Goal: Transaction & Acquisition: Purchase product/service

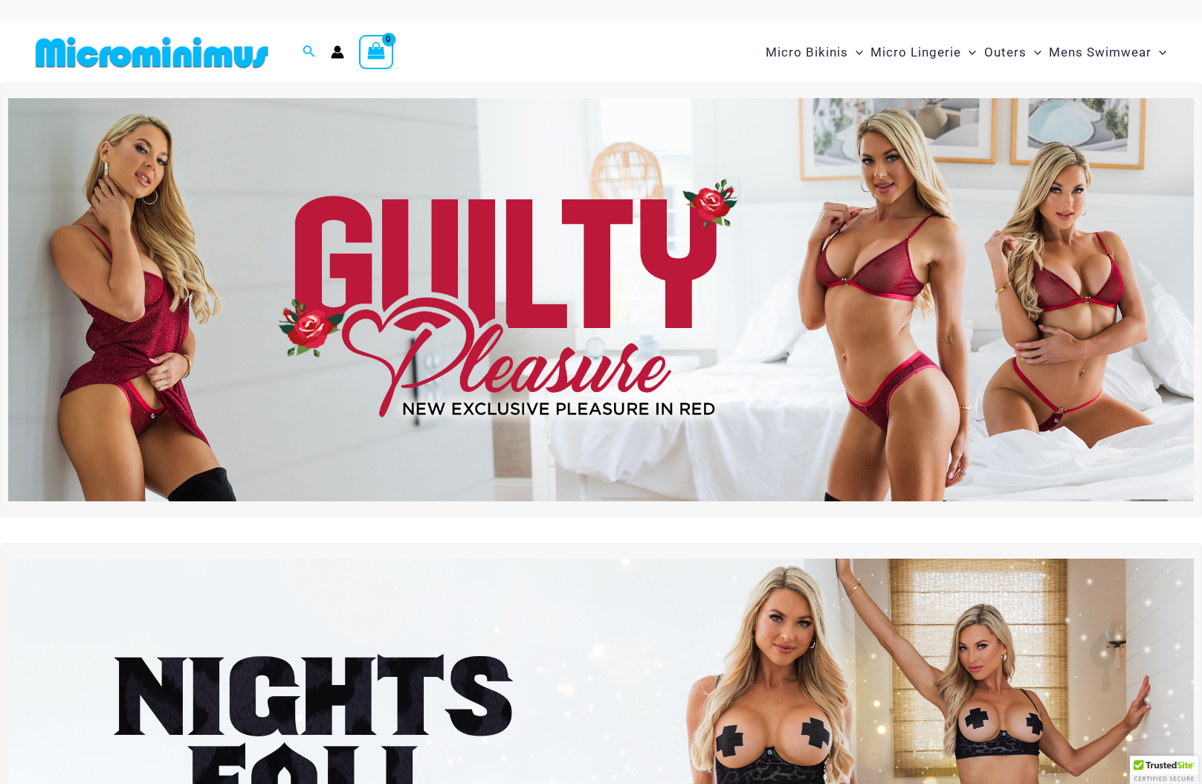
click at [897, 286] on img at bounding box center [601, 299] width 1186 height 403
click at [167, 45] on img at bounding box center [152, 52] width 245 height 33
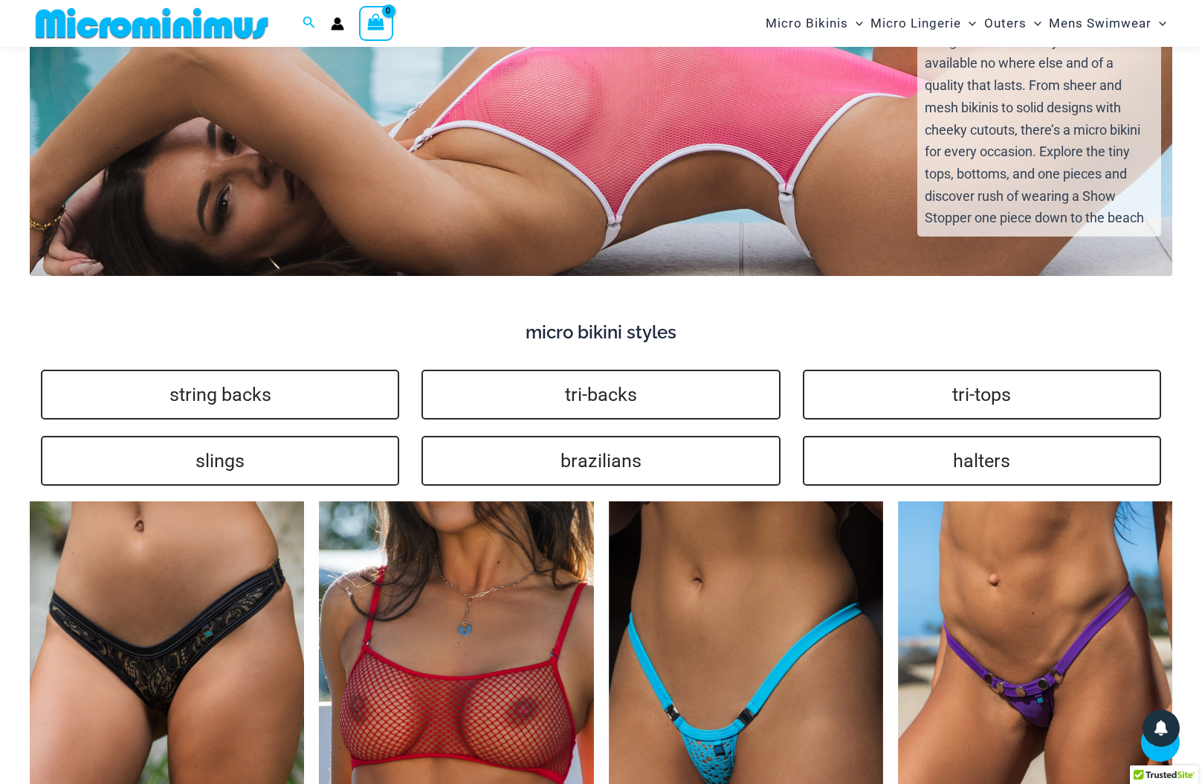
scroll to position [3457, 0]
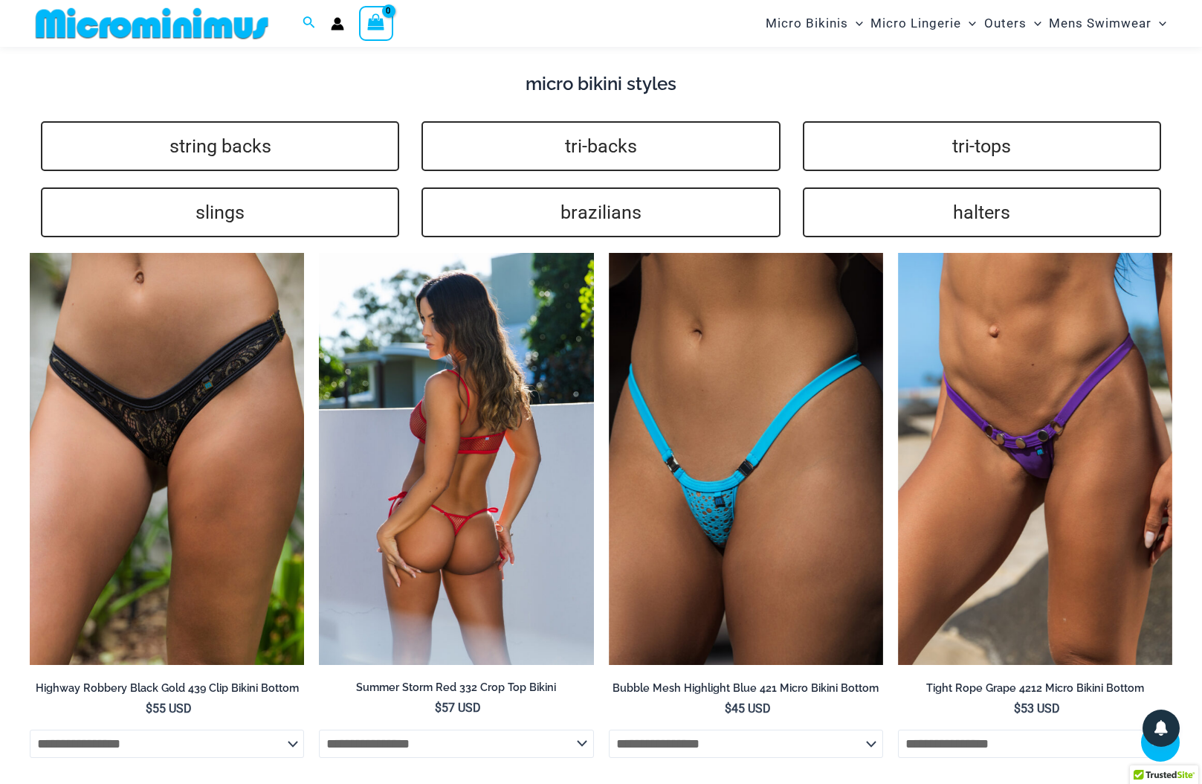
click at [531, 474] on img at bounding box center [456, 458] width 274 height 411
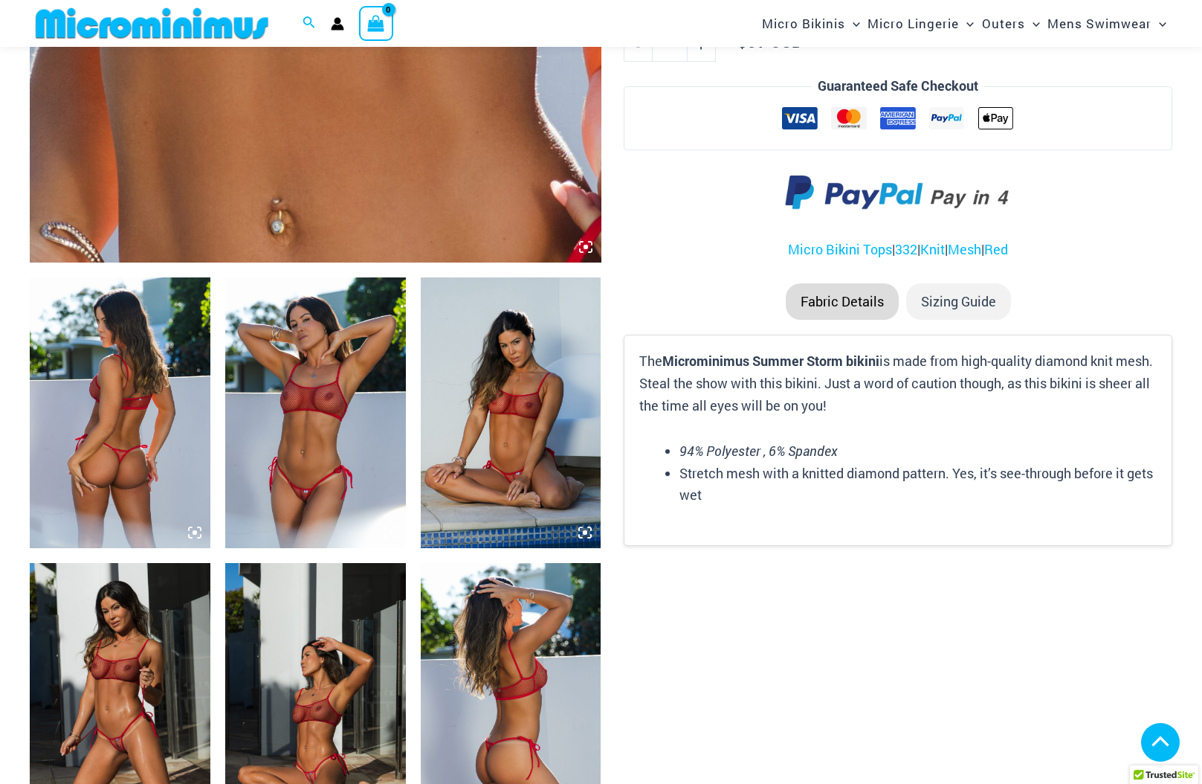
scroll to position [978, 0]
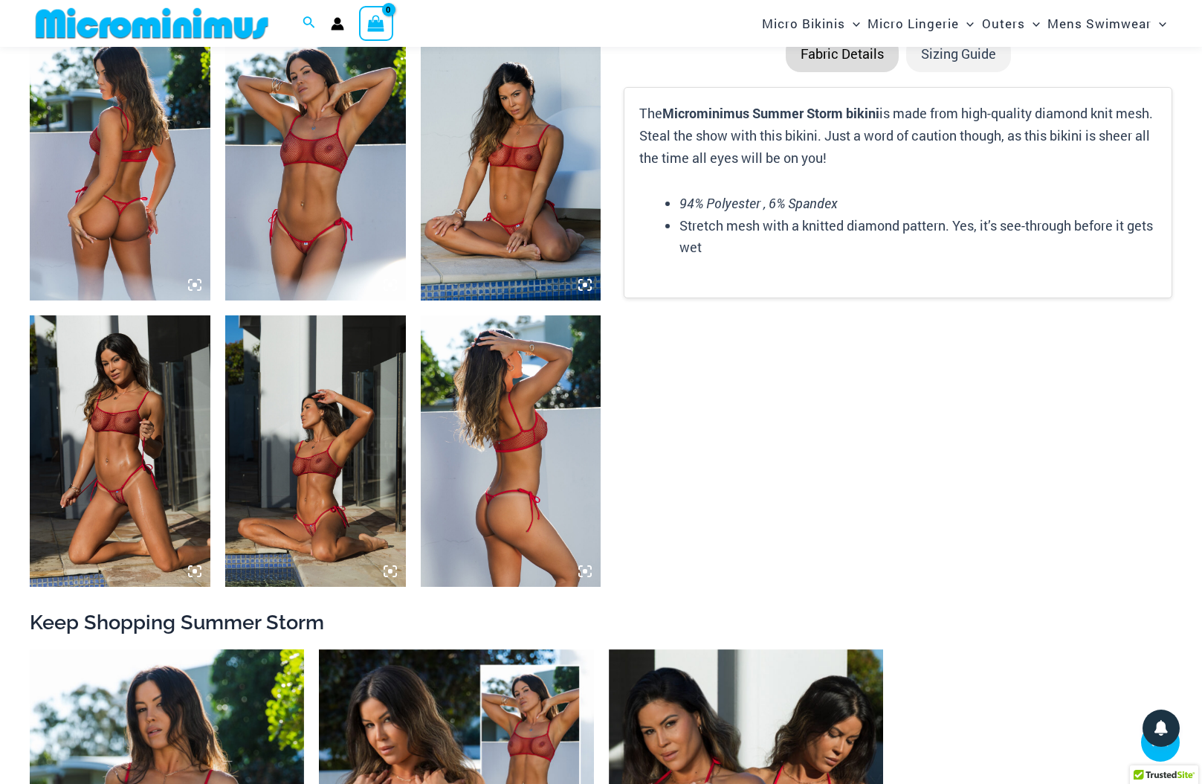
click at [118, 506] on img at bounding box center [120, 450] width 181 height 271
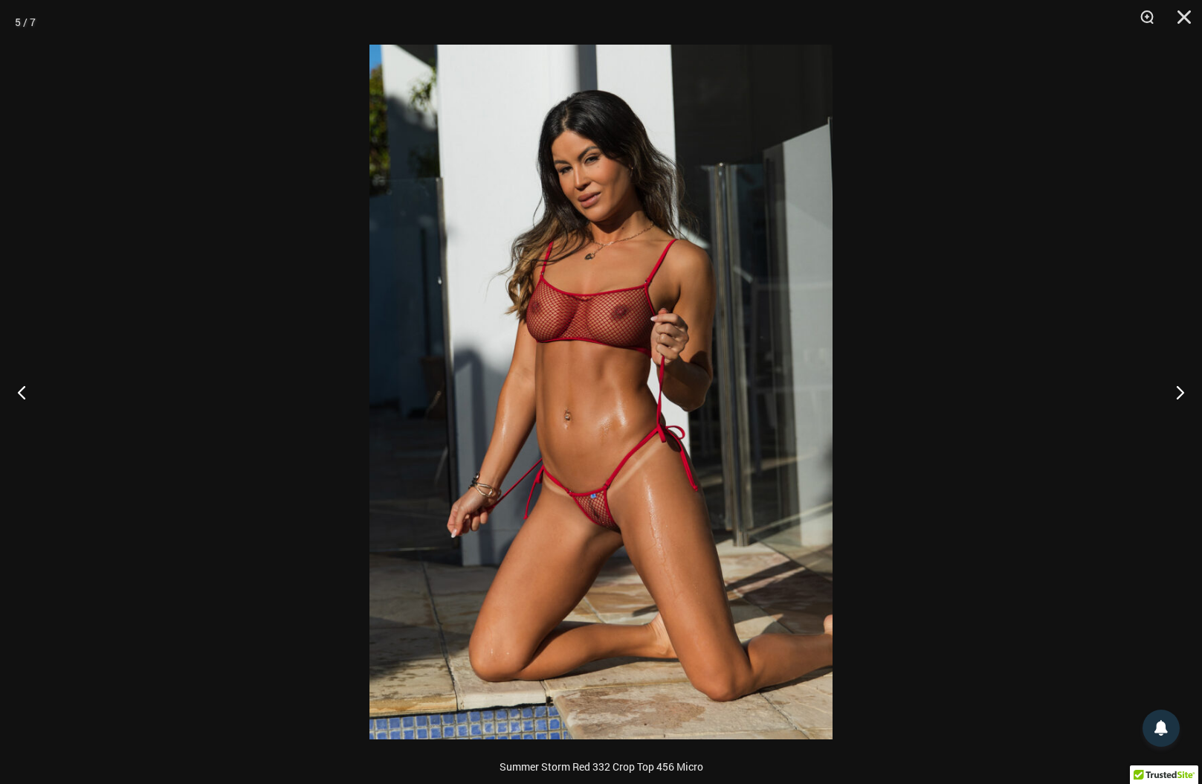
click at [602, 534] on img at bounding box center [601, 392] width 463 height 695
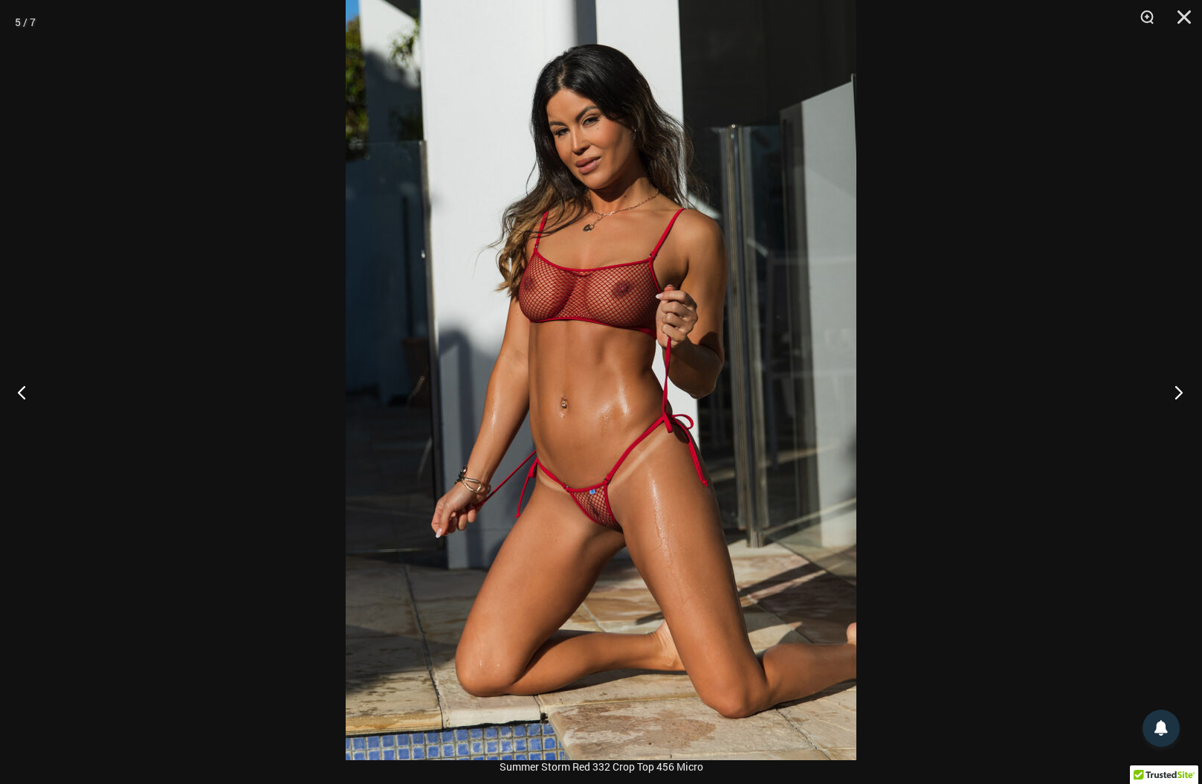
click at [1182, 399] on button "Next" at bounding box center [1175, 392] width 56 height 74
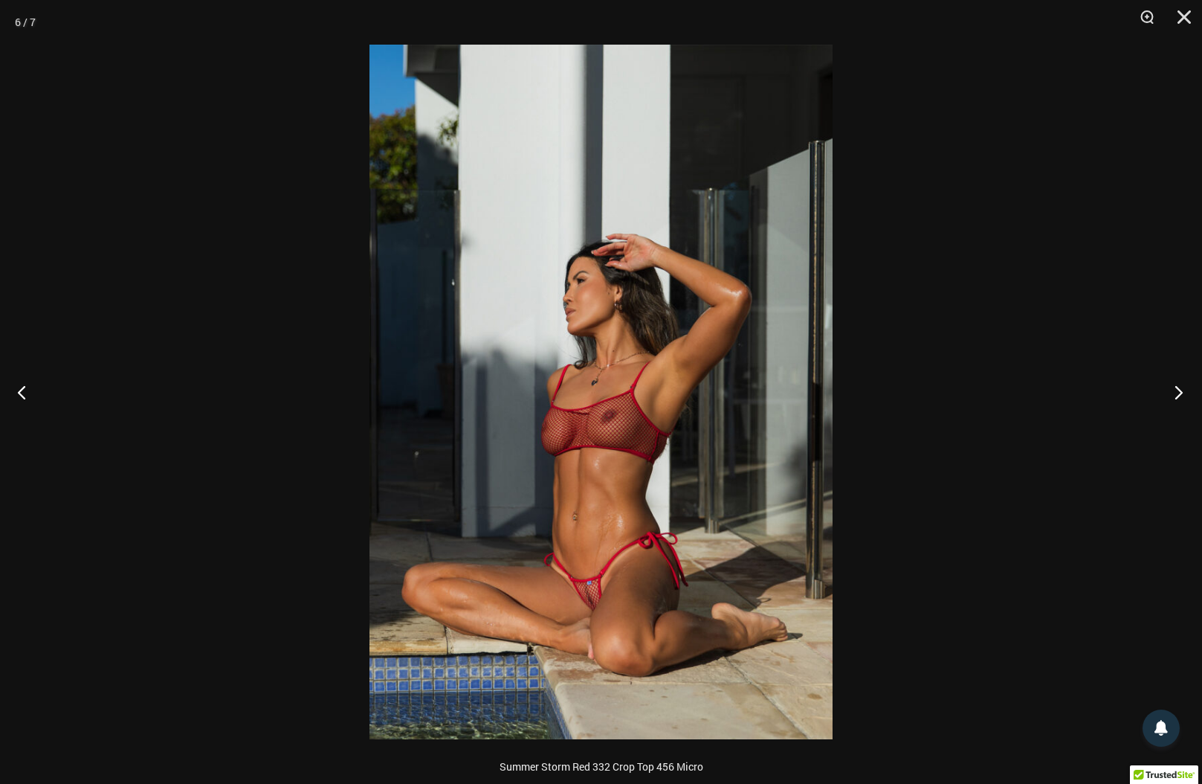
click at [1182, 399] on button "Next" at bounding box center [1175, 392] width 56 height 74
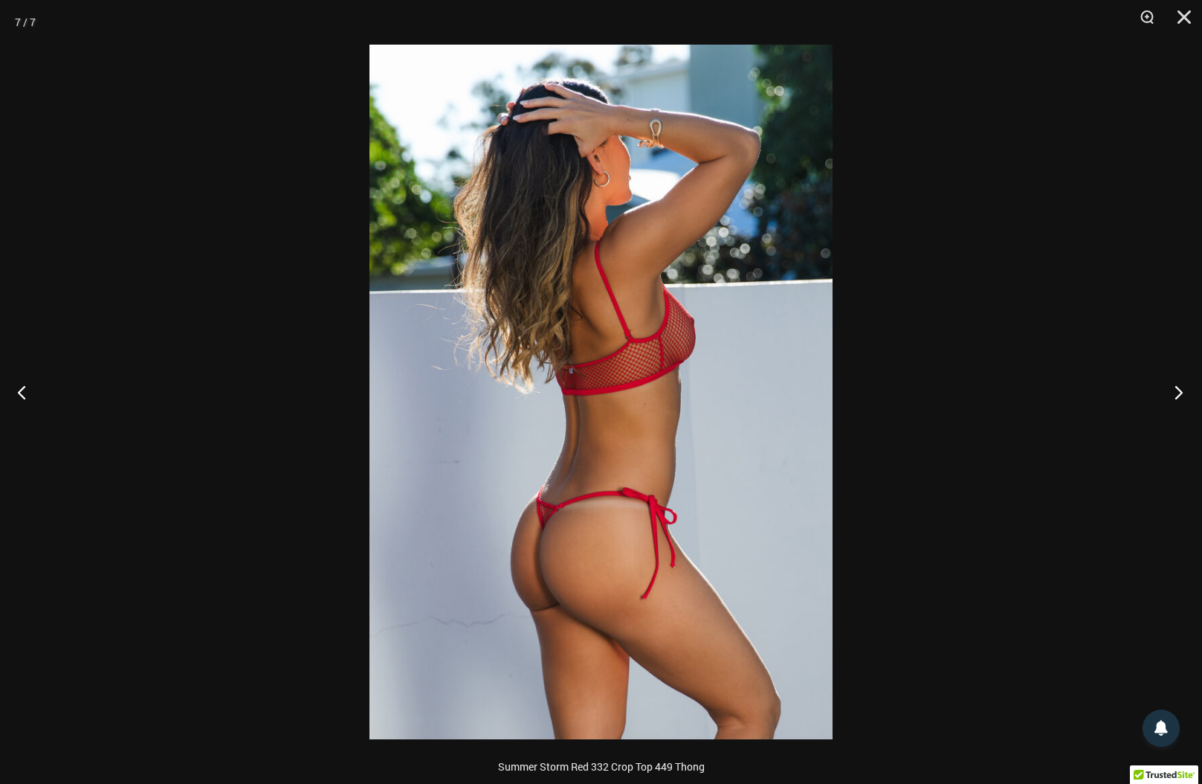
click at [1182, 399] on button "Next" at bounding box center [1175, 392] width 56 height 74
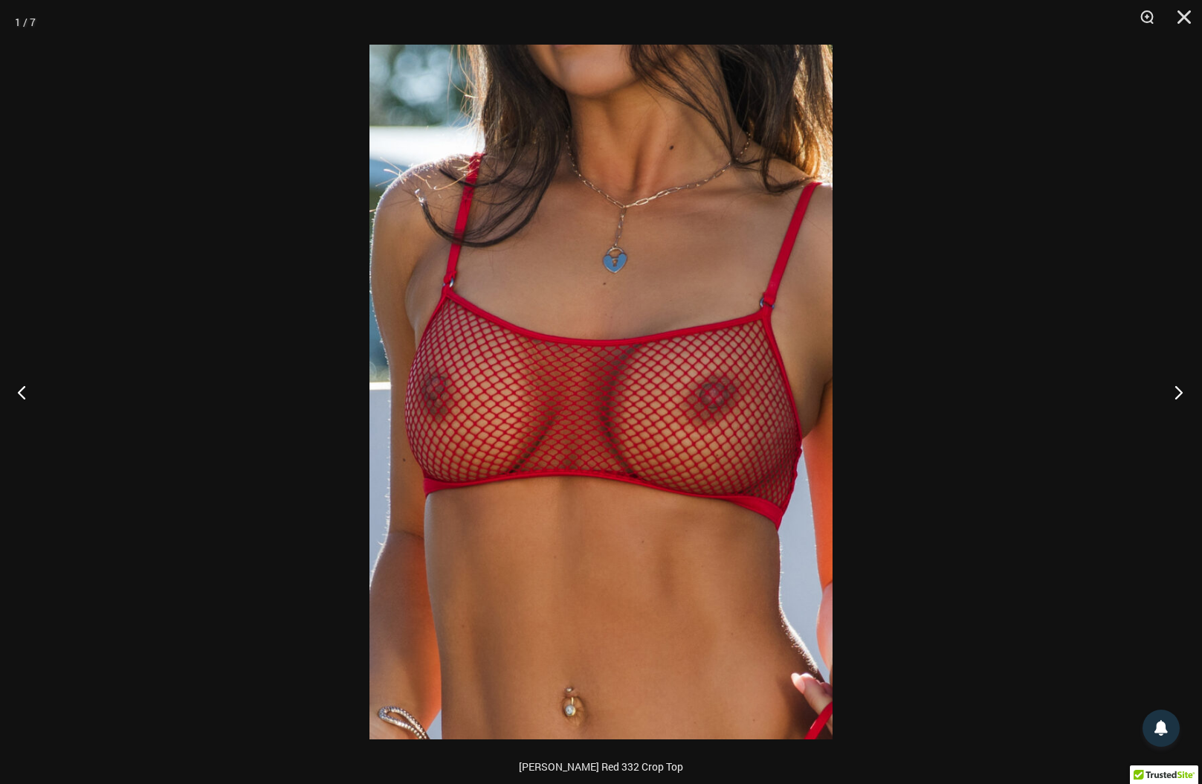
click at [1182, 399] on button "Next" at bounding box center [1175, 392] width 56 height 74
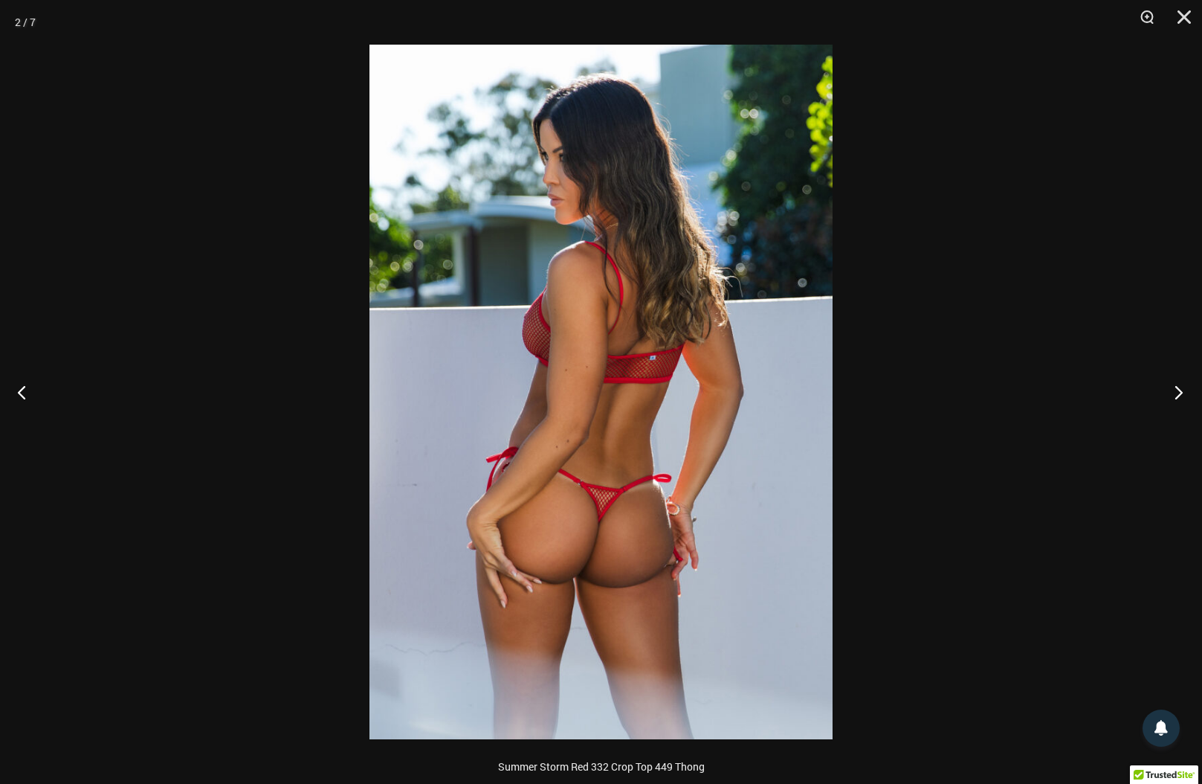
click at [1182, 399] on button "Next" at bounding box center [1175, 392] width 56 height 74
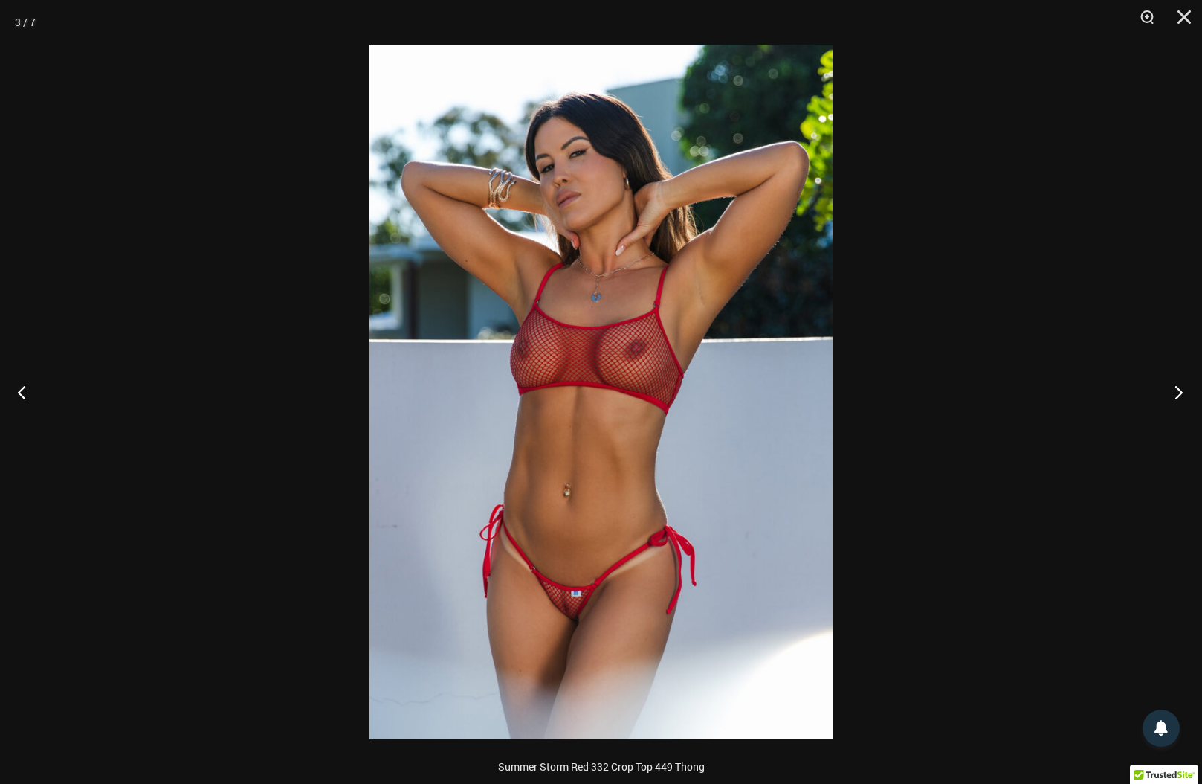
click at [1182, 399] on button "Next" at bounding box center [1175, 392] width 56 height 74
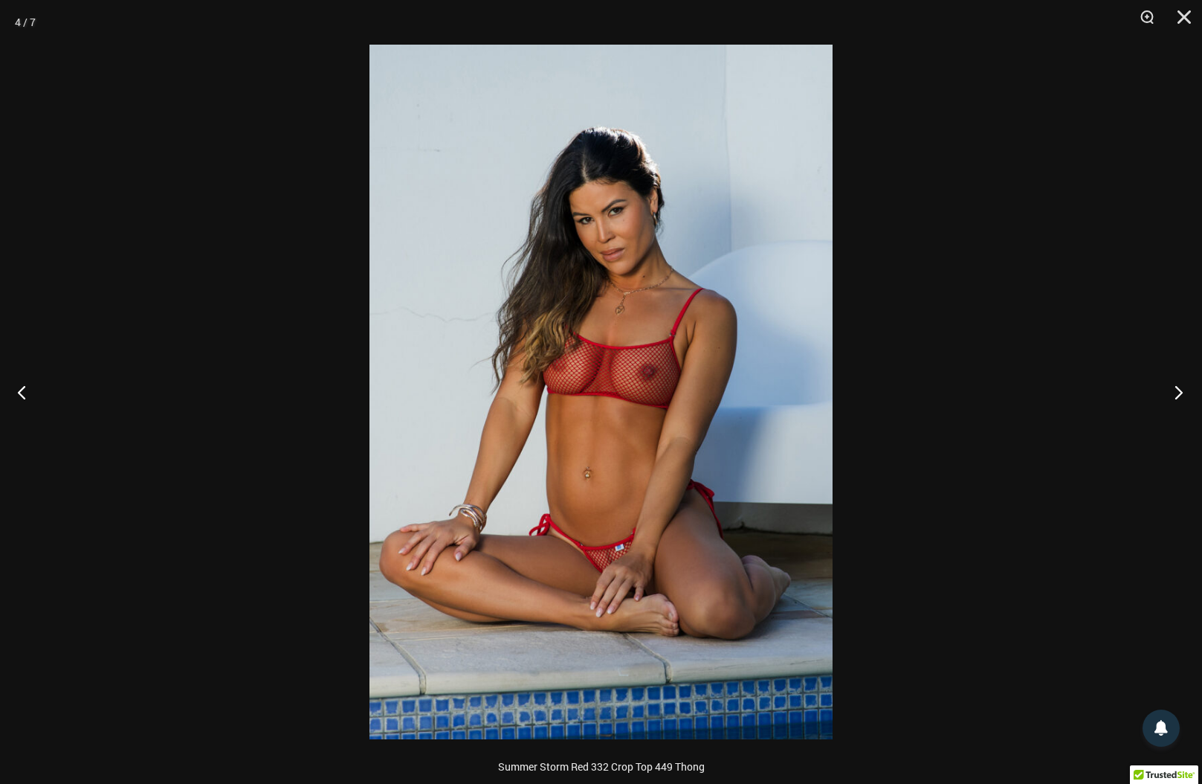
click at [1182, 399] on button "Next" at bounding box center [1175, 392] width 56 height 74
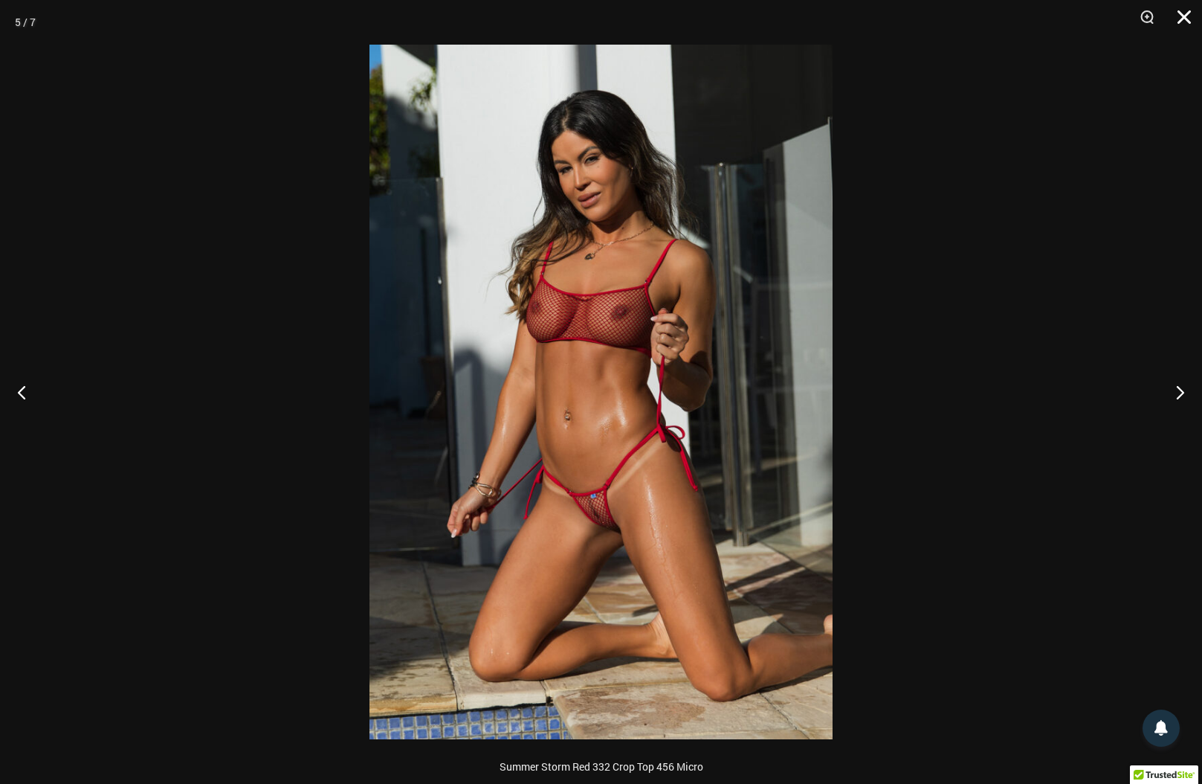
click at [1183, 21] on button "Close" at bounding box center [1179, 22] width 37 height 45
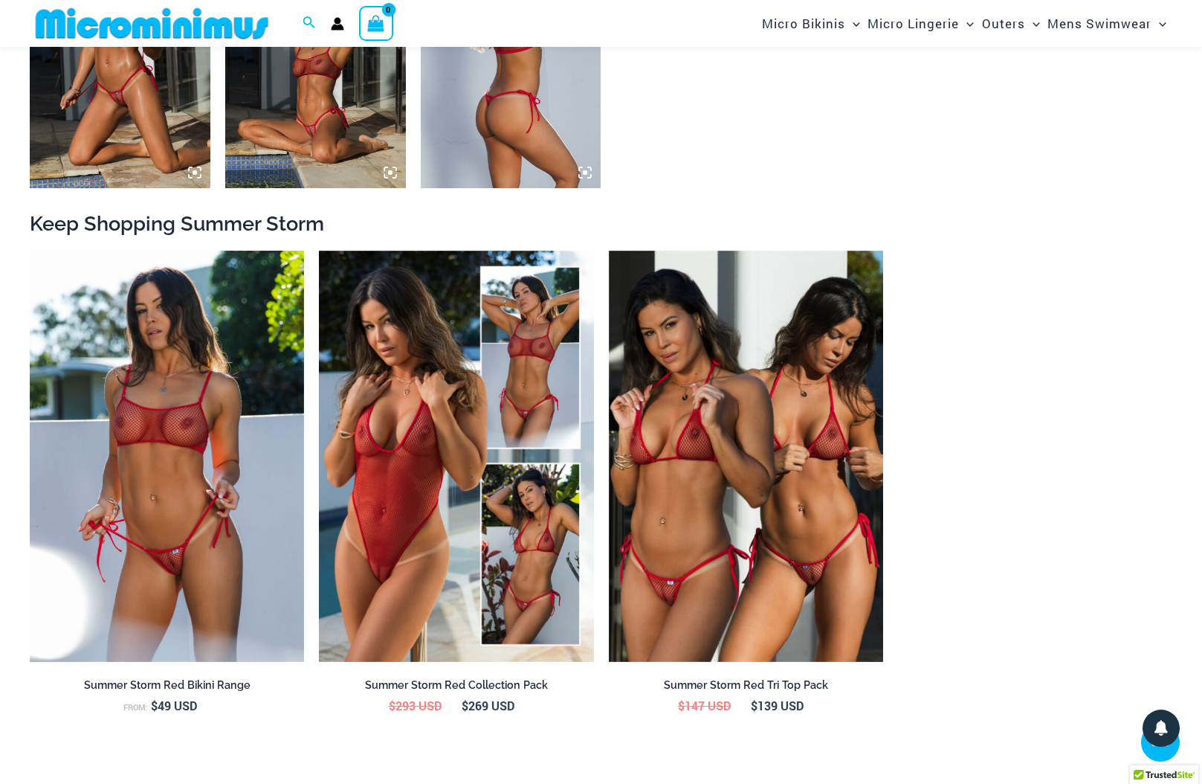
scroll to position [1474, 0]
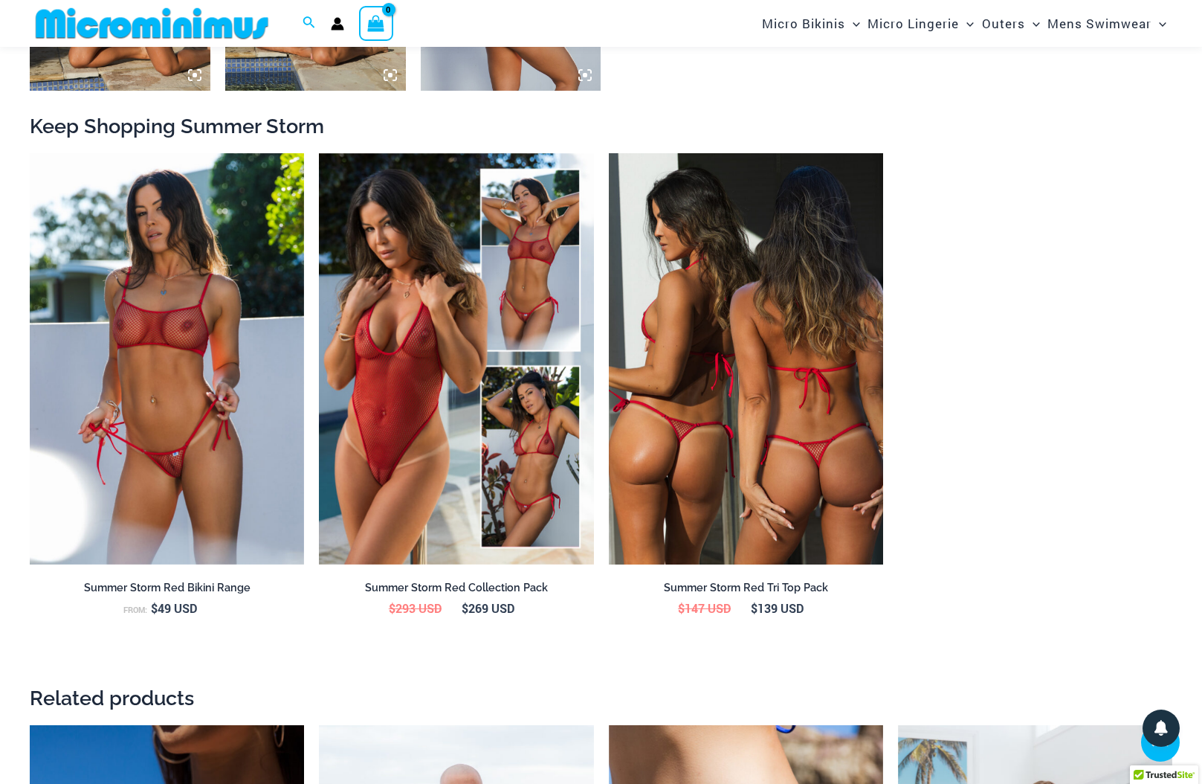
click at [705, 466] on img at bounding box center [746, 359] width 274 height 412
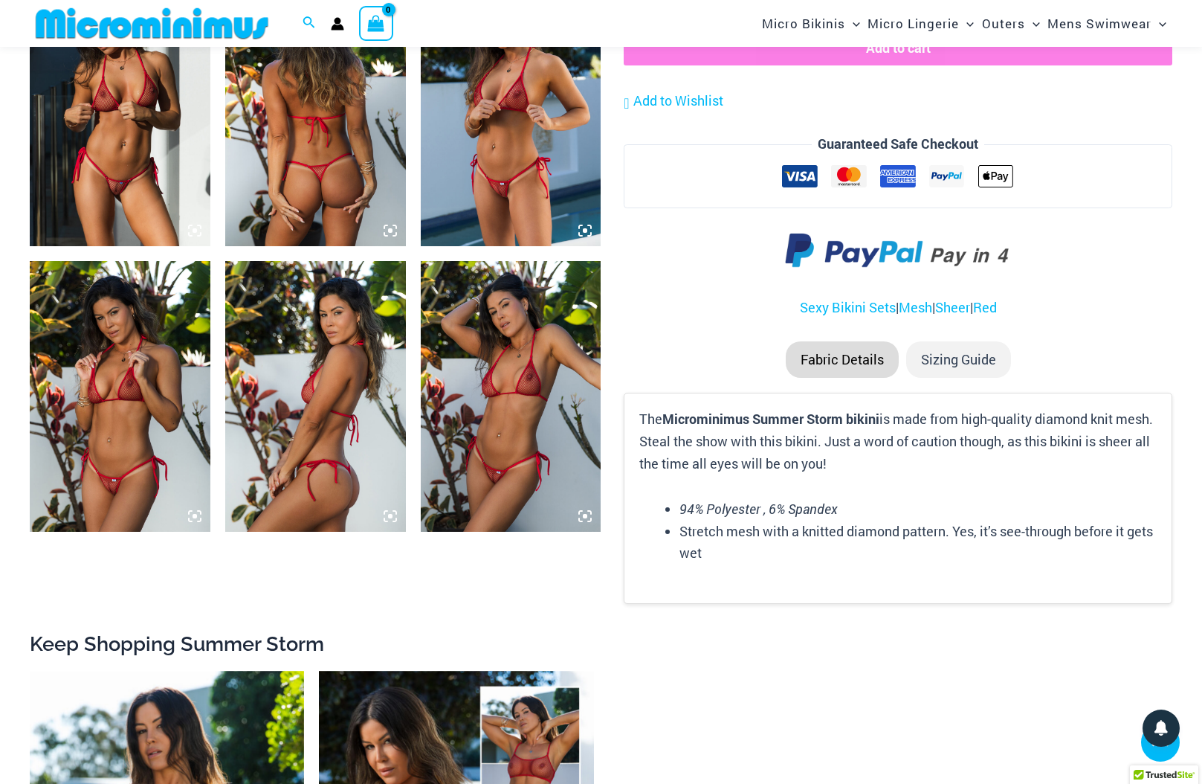
scroll to position [1971, 0]
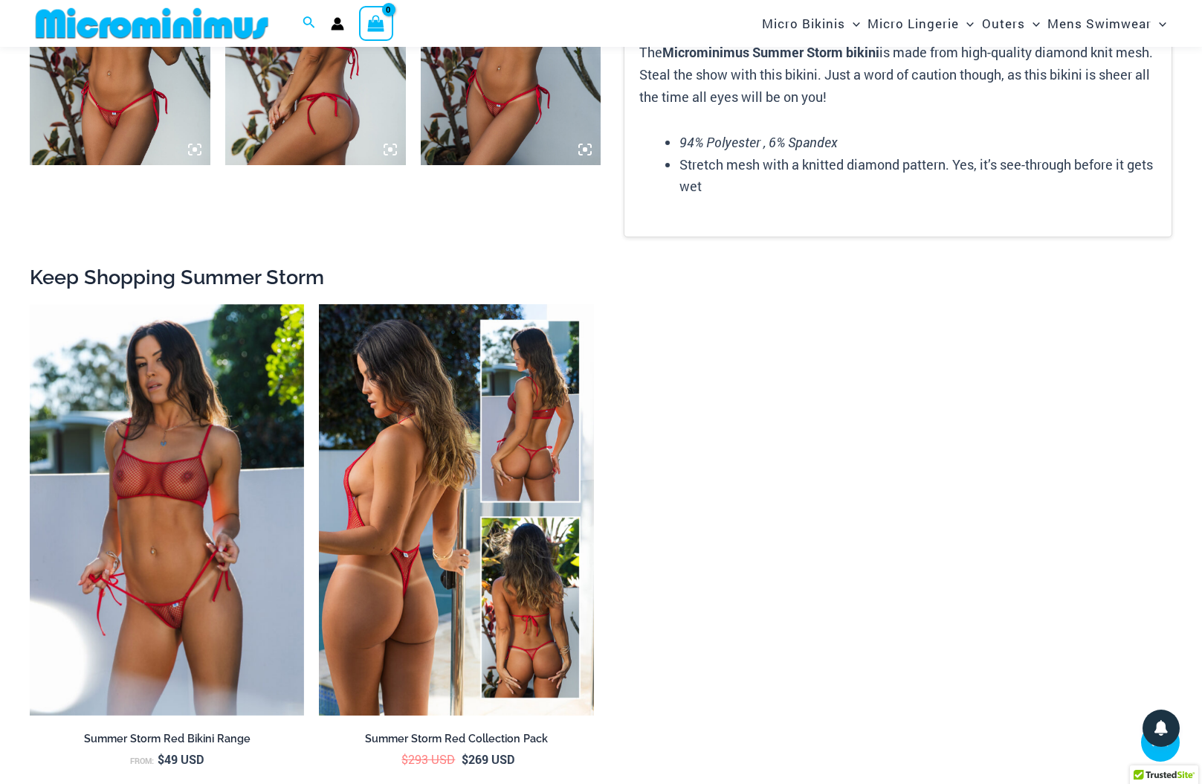
click at [425, 590] on img at bounding box center [456, 510] width 274 height 412
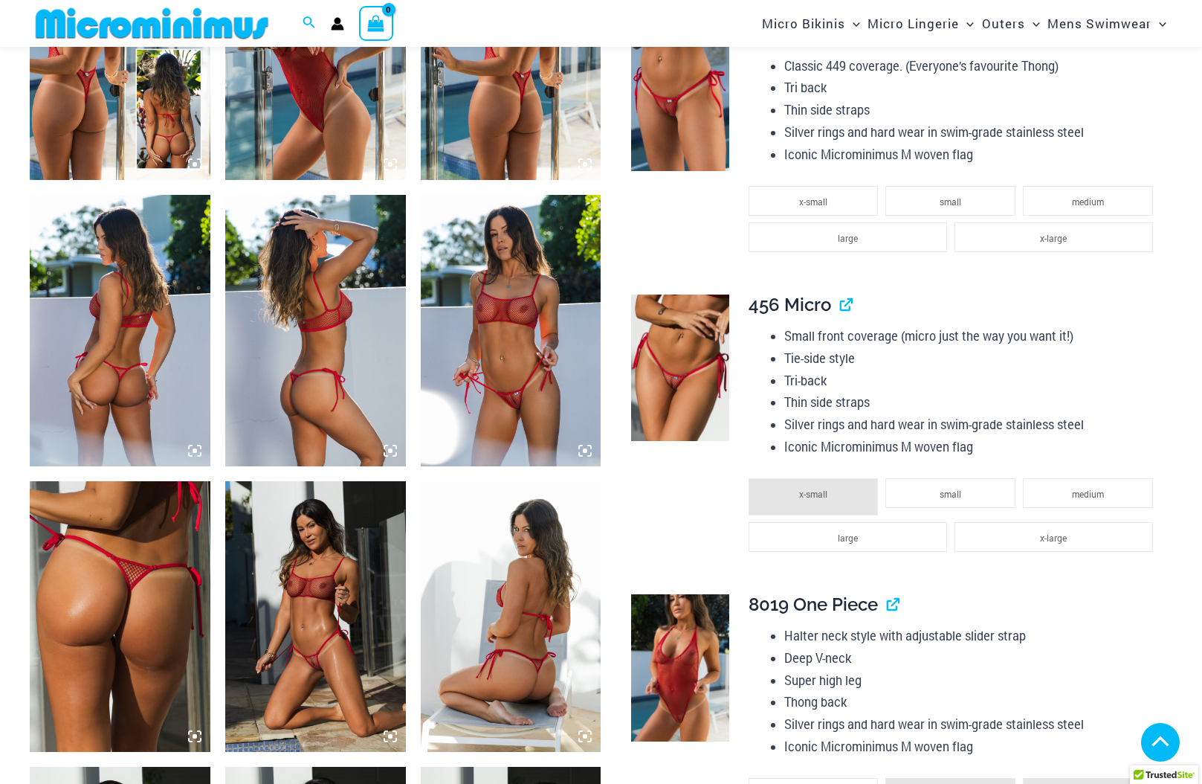
scroll to position [991, 0]
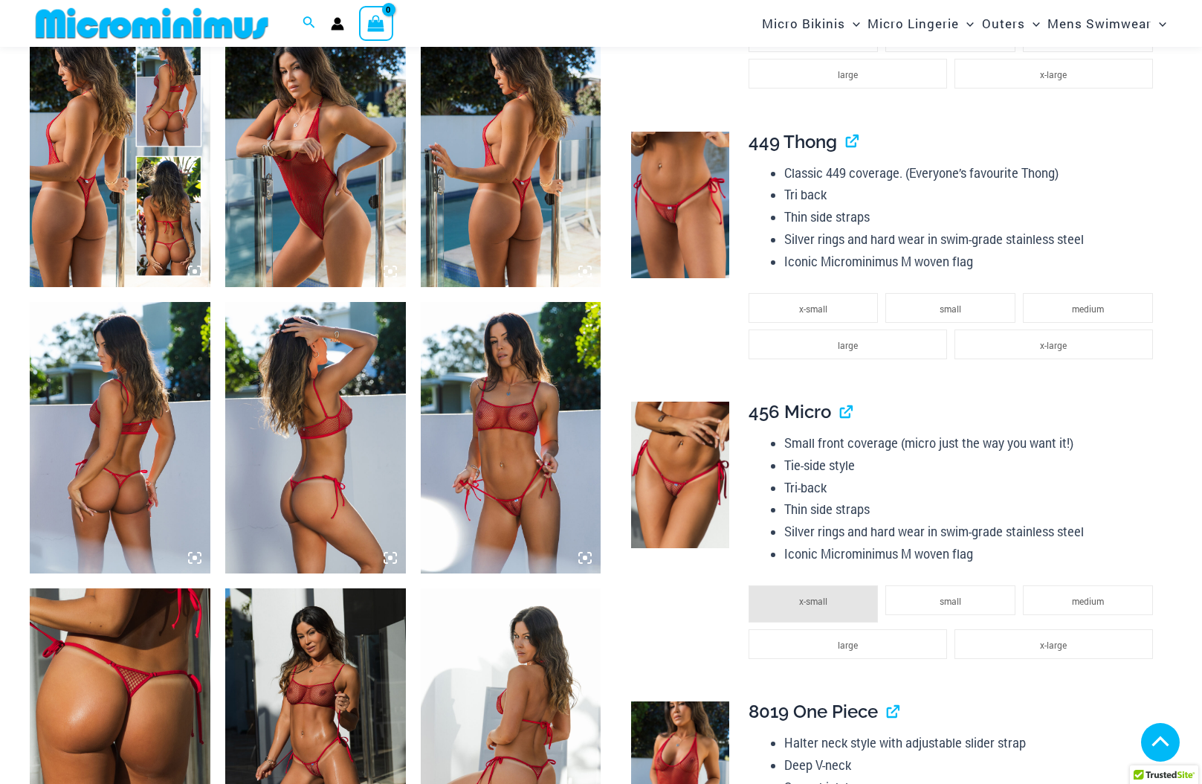
click at [448, 553] on img at bounding box center [511, 437] width 181 height 271
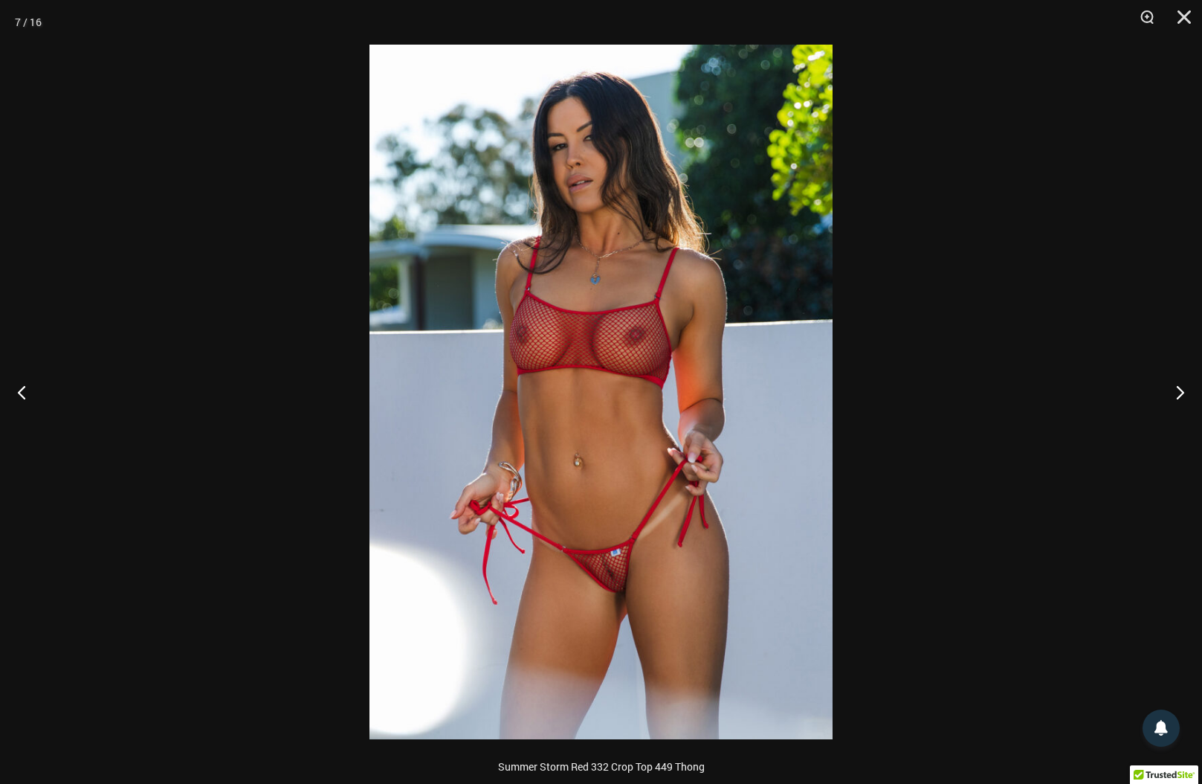
click at [550, 570] on img at bounding box center [601, 392] width 463 height 695
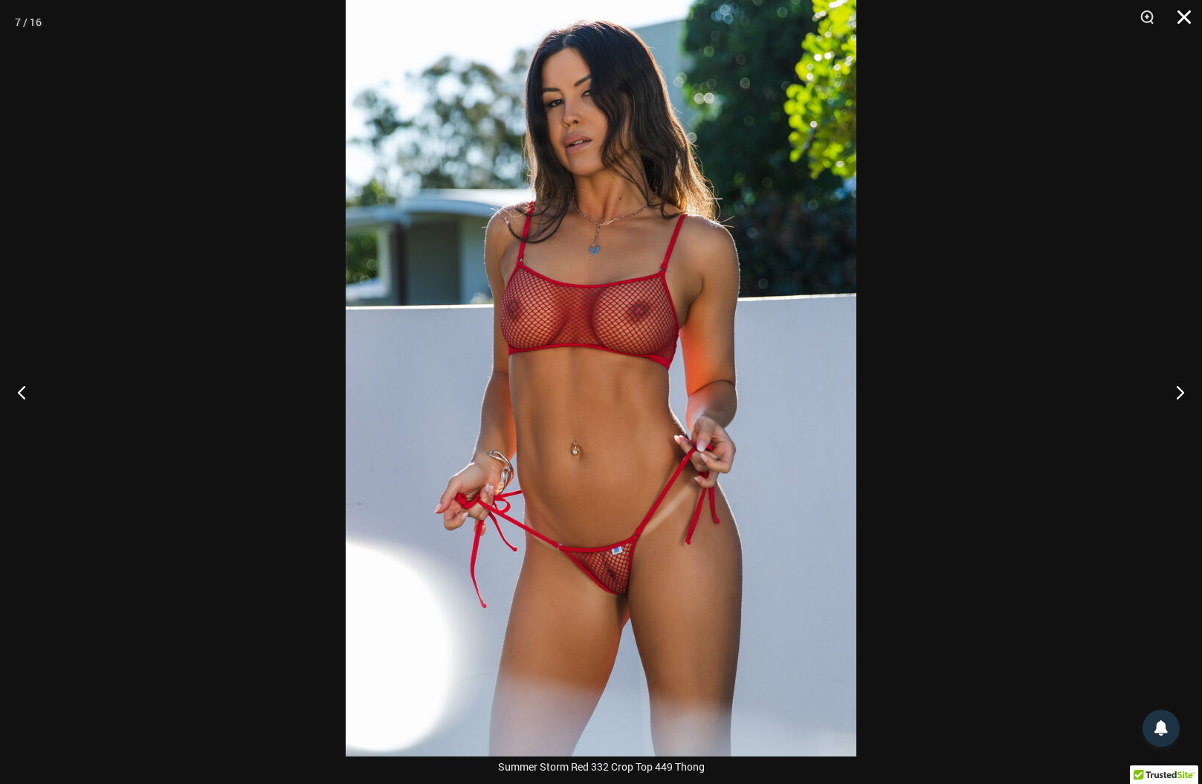
click at [1190, 19] on button "Close" at bounding box center [1179, 22] width 37 height 45
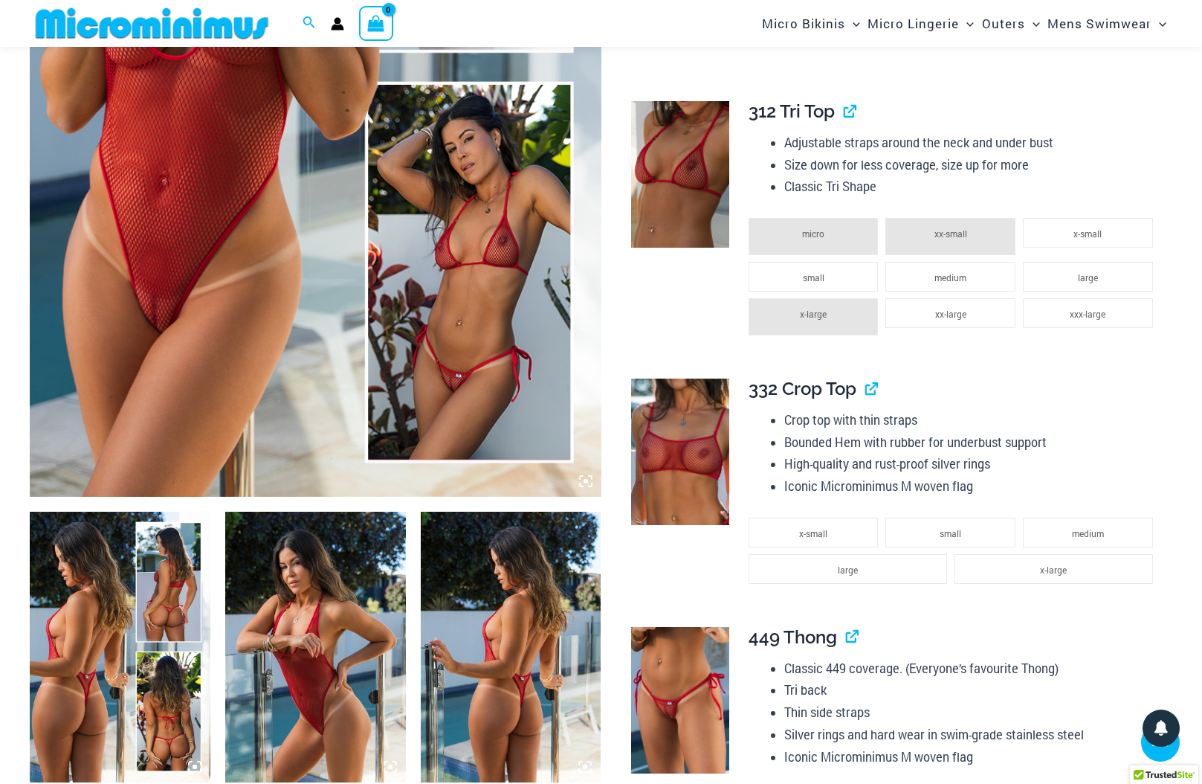
scroll to position [0, 0]
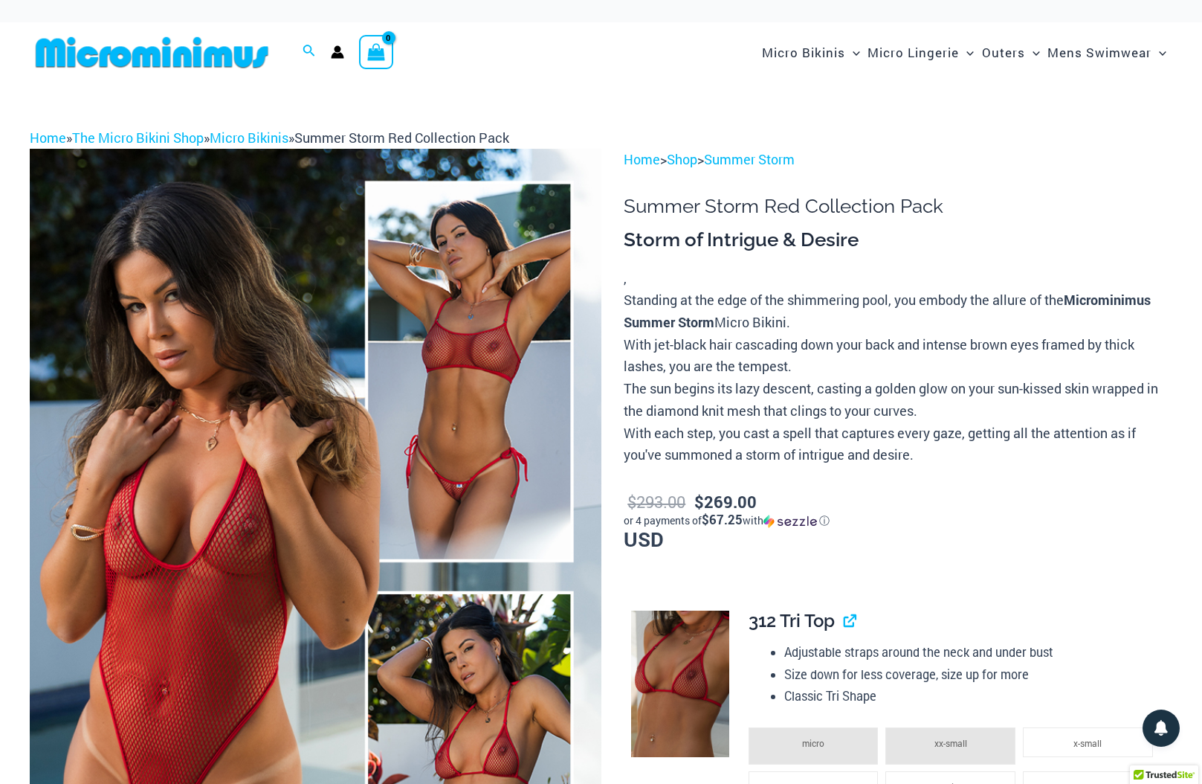
click at [143, 64] on img at bounding box center [152, 52] width 245 height 33
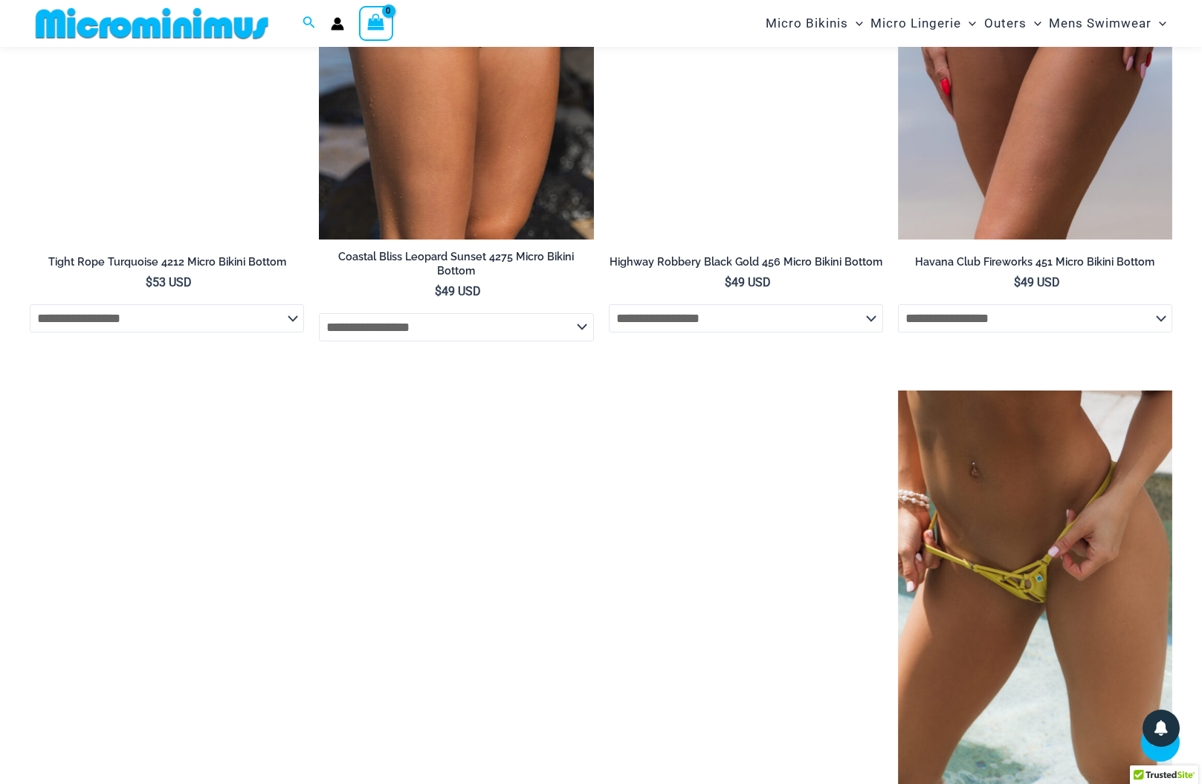
scroll to position [4448, 0]
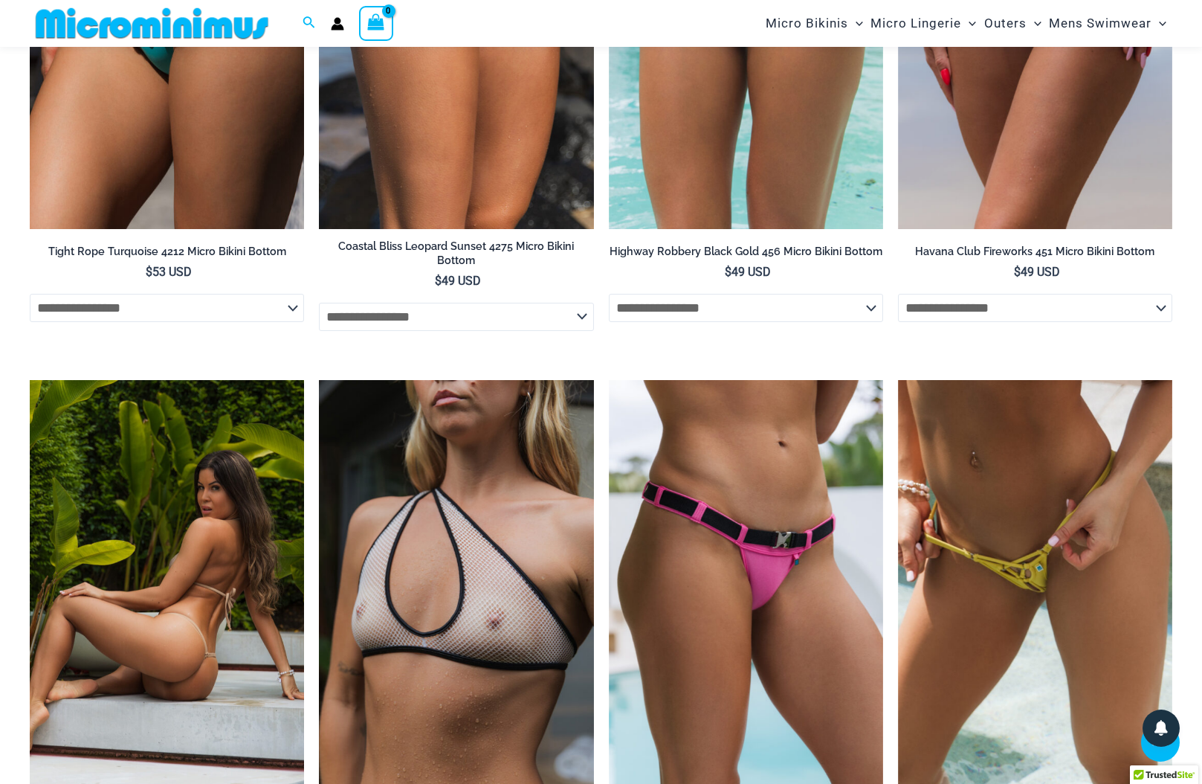
click at [218, 568] on img at bounding box center [167, 586] width 274 height 412
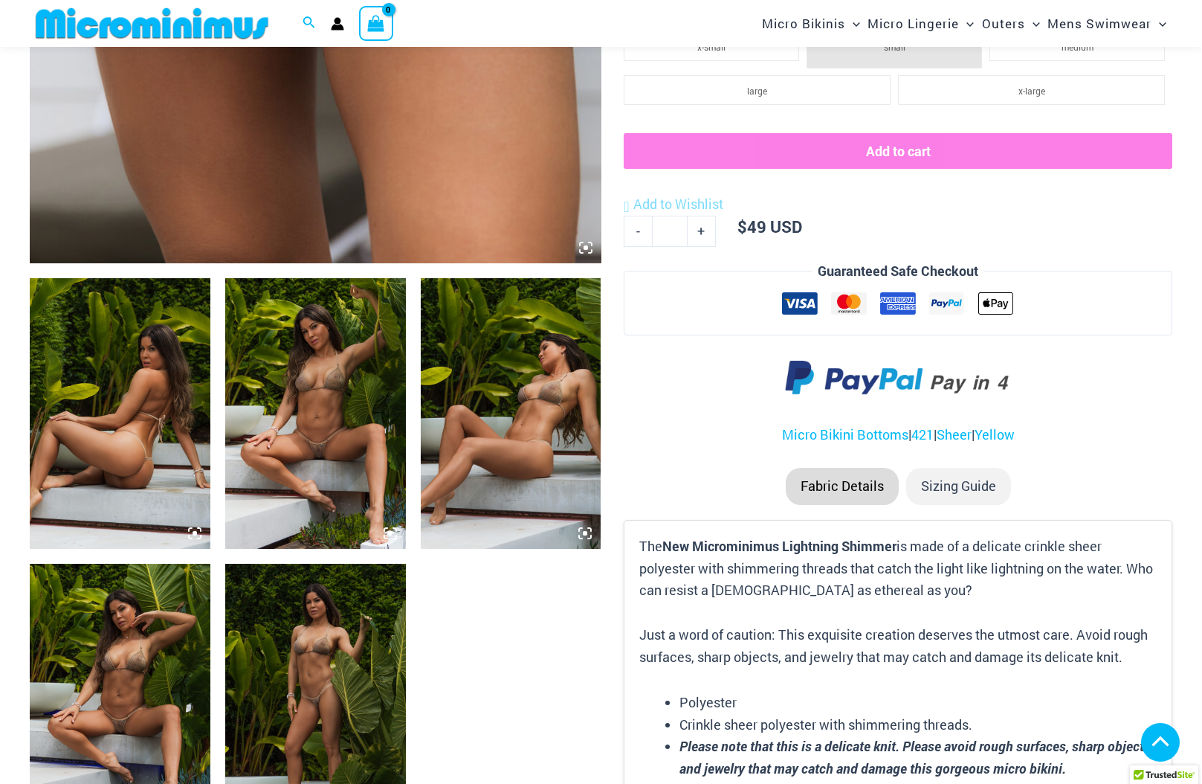
scroll to position [977, 0]
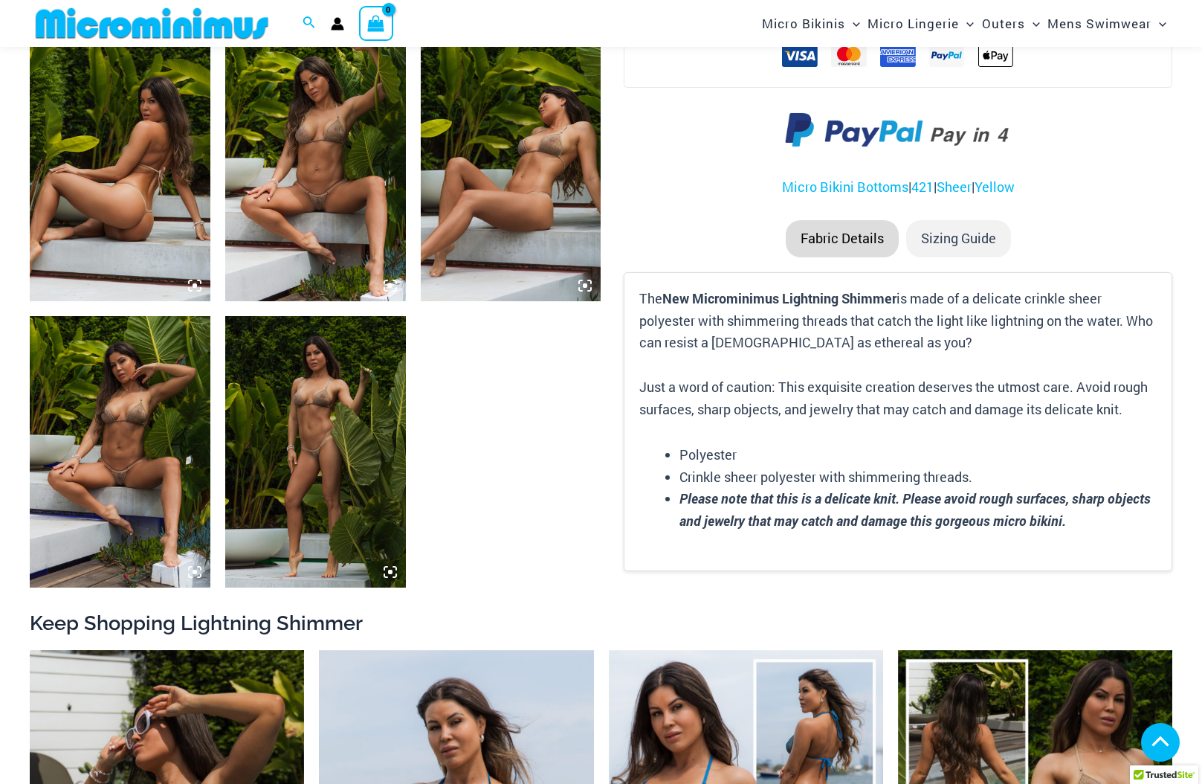
click at [123, 496] on img at bounding box center [120, 451] width 181 height 271
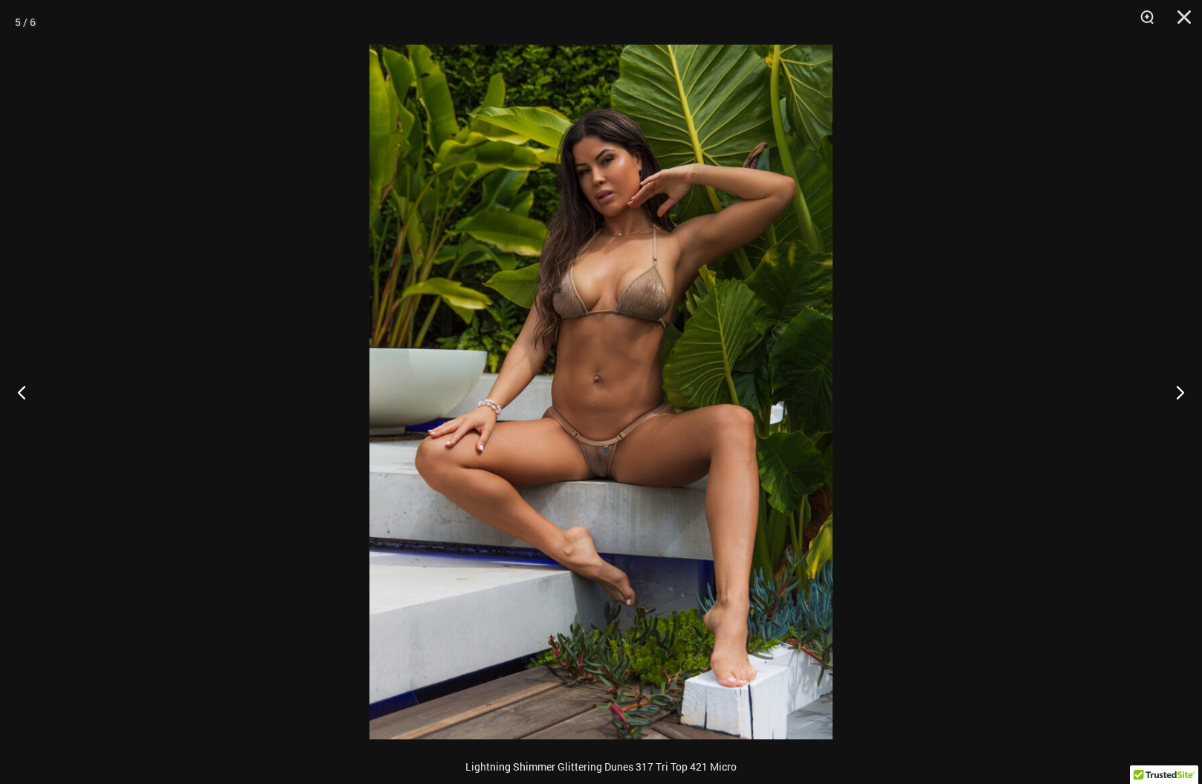
click at [593, 465] on img at bounding box center [601, 392] width 463 height 695
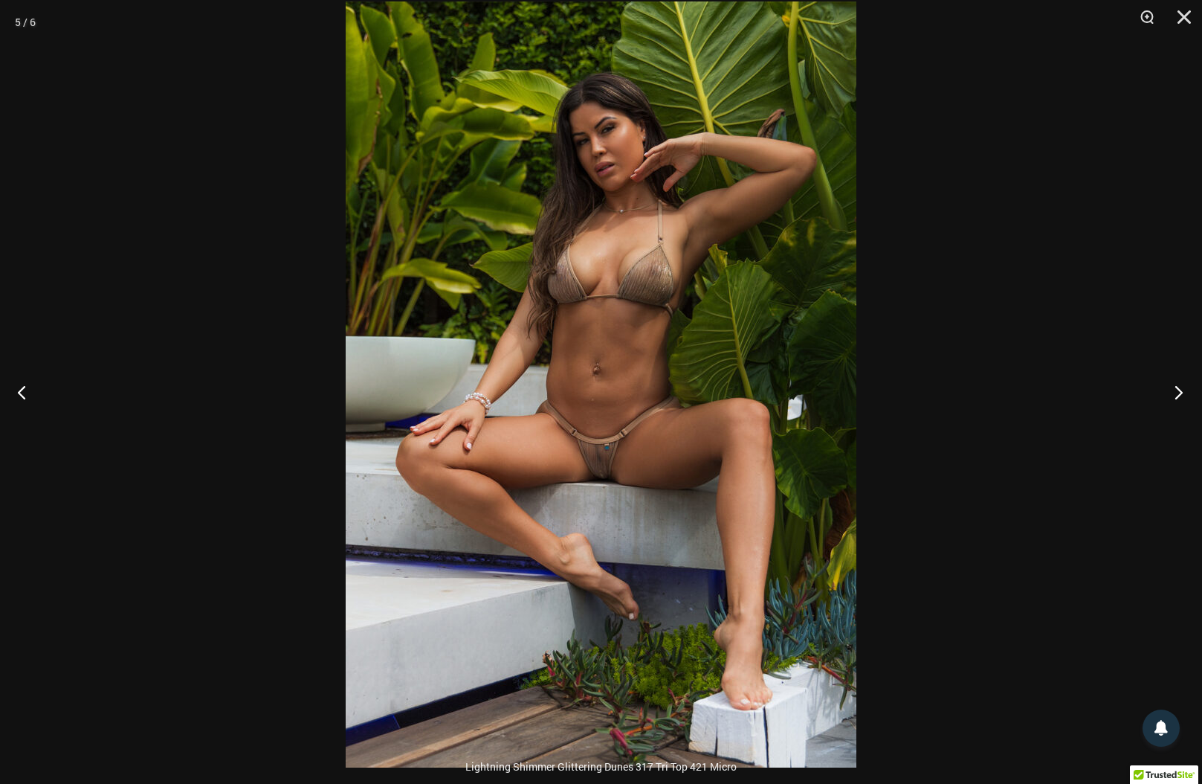
click at [1169, 396] on button "Next" at bounding box center [1175, 392] width 56 height 74
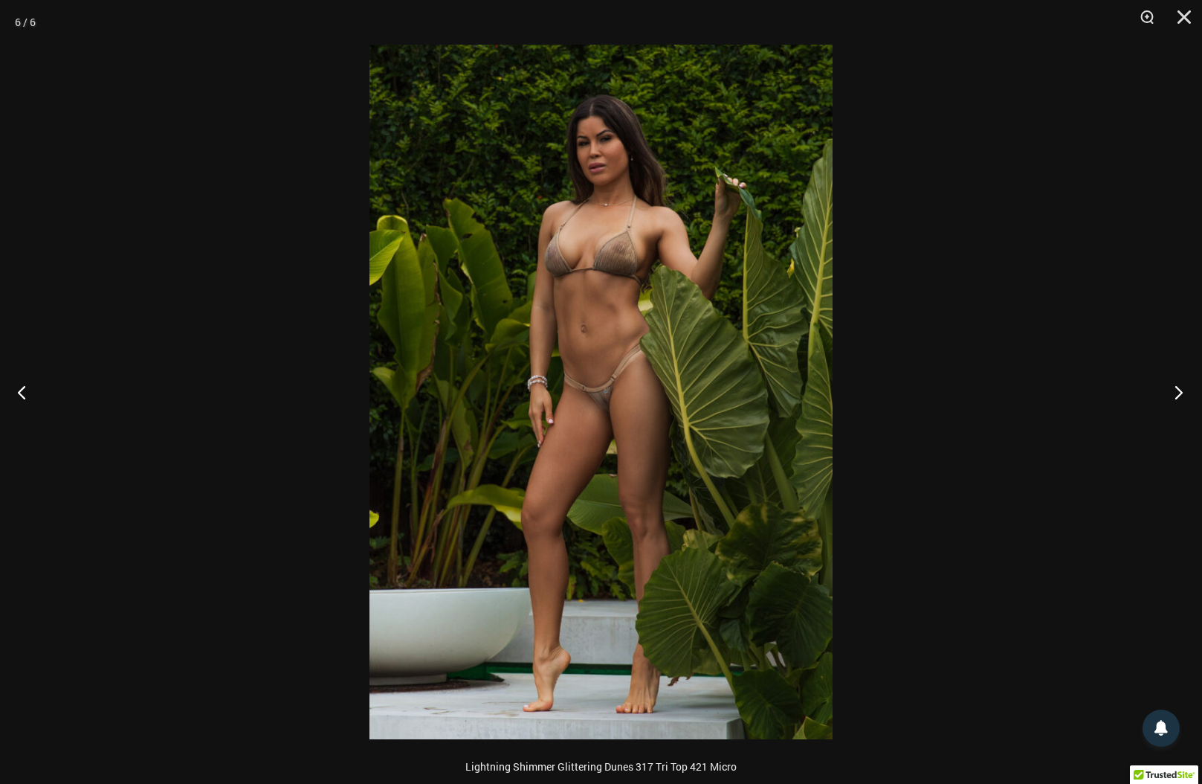
click at [1169, 396] on button "Next" at bounding box center [1175, 392] width 56 height 74
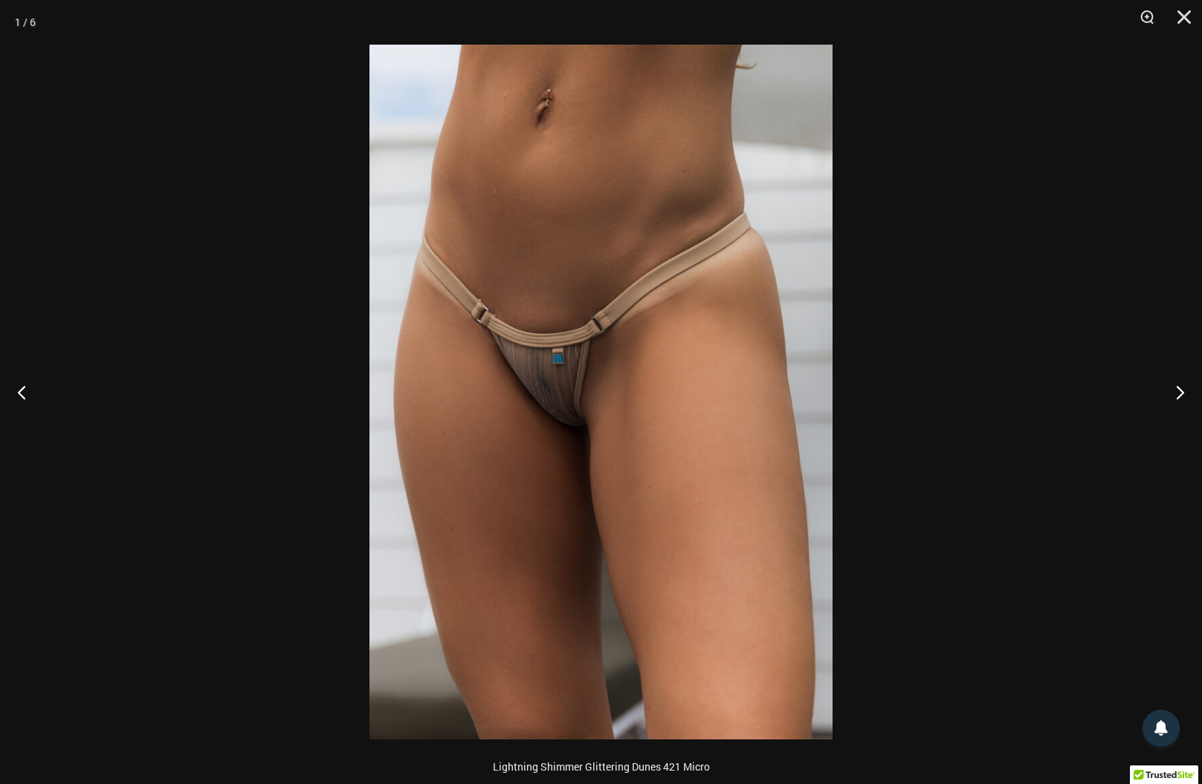
click at [571, 420] on img at bounding box center [601, 392] width 463 height 695
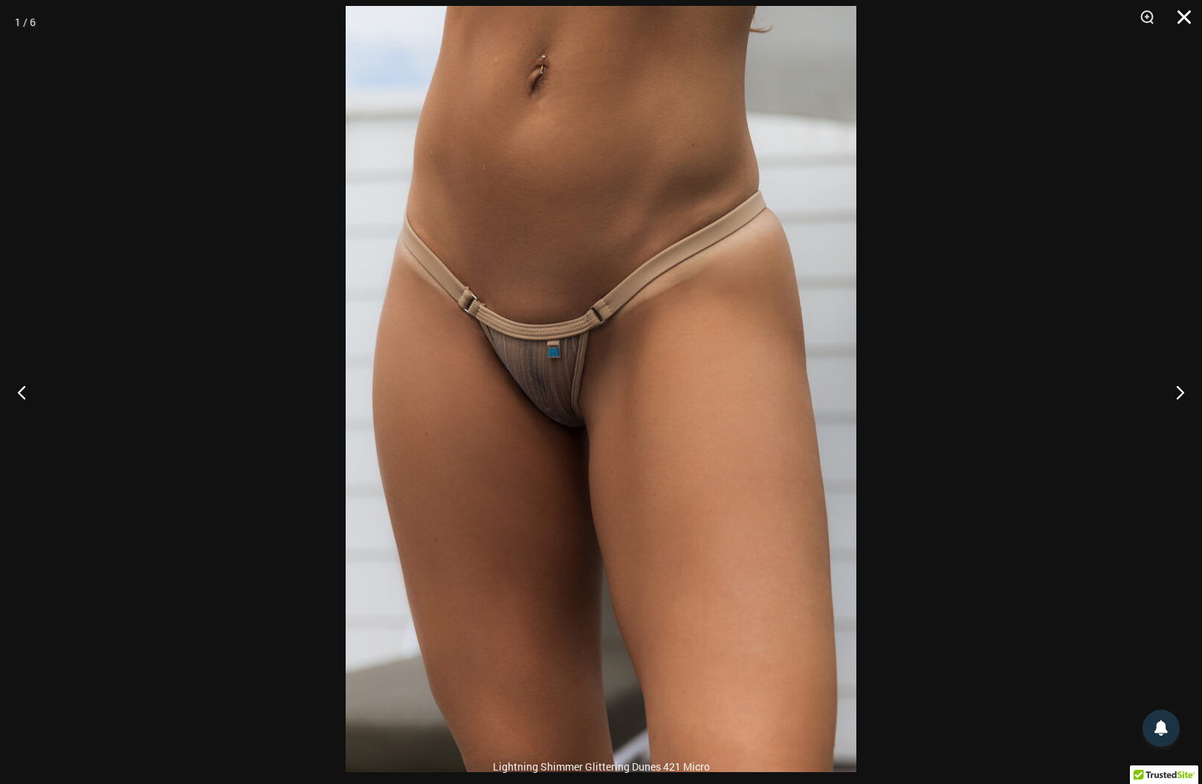
click at [1176, 19] on button "Close" at bounding box center [1179, 22] width 37 height 45
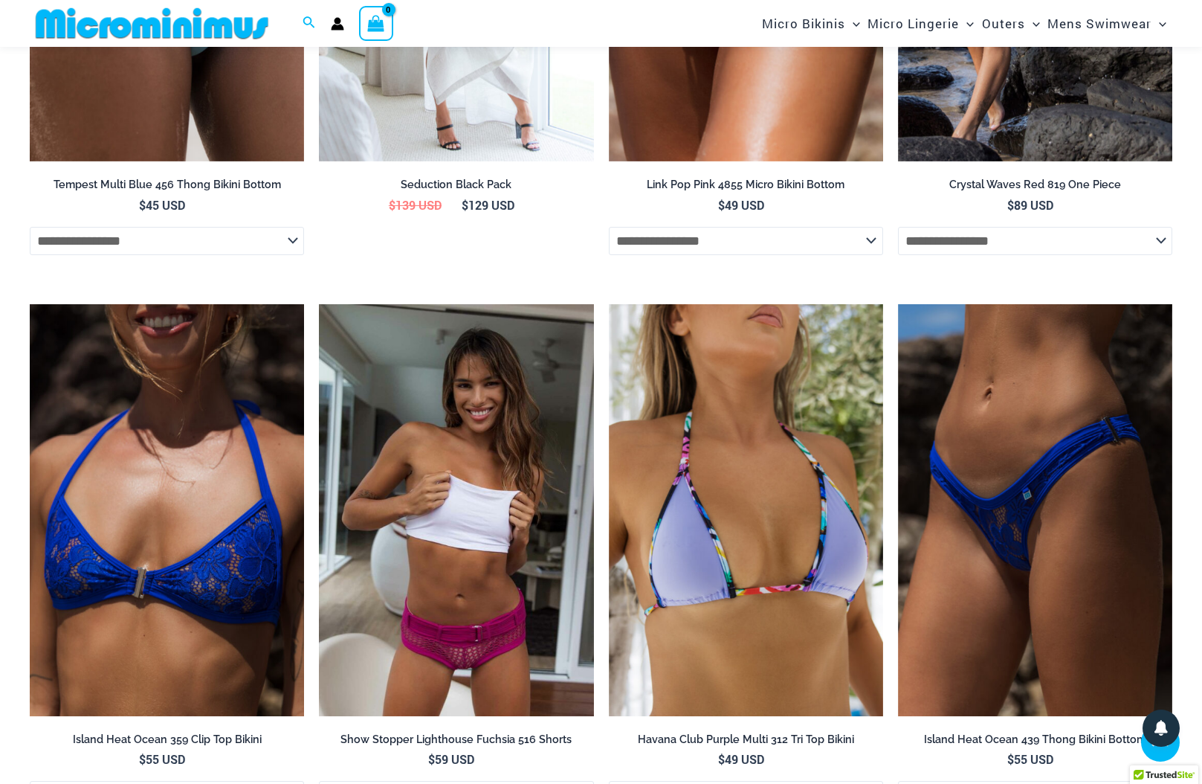
scroll to position [5430, 0]
